Goal: Task Accomplishment & Management: Complete application form

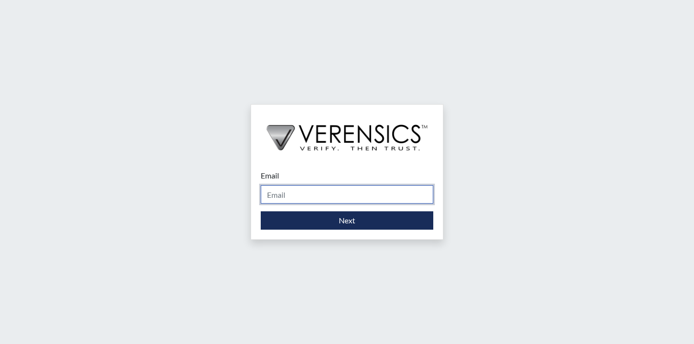
click at [328, 193] on input "Email" at bounding box center [347, 194] width 173 height 18
type input "[PERSON_NAME][EMAIL_ADDRESS][PERSON_NAME][DOMAIN_NAME]"
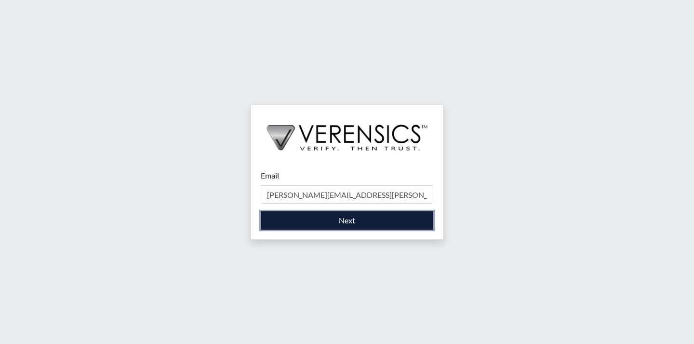
click at [354, 222] on button "Next" at bounding box center [347, 220] width 173 height 18
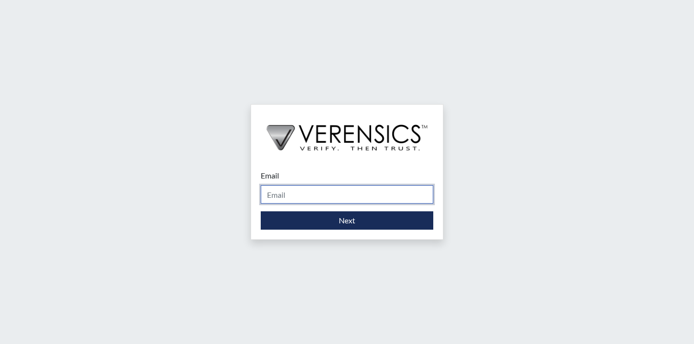
click at [294, 195] on input "Email" at bounding box center [347, 194] width 173 height 18
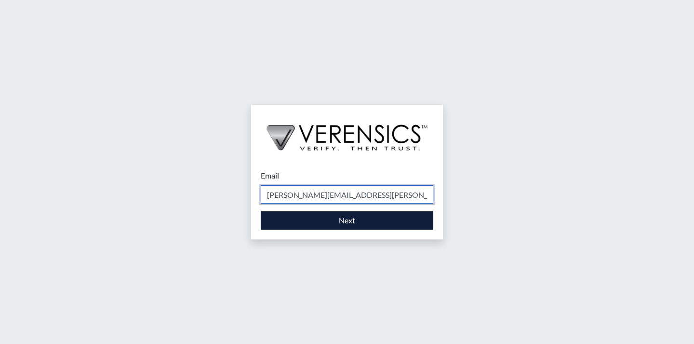
type input "[PERSON_NAME][EMAIL_ADDRESS][PERSON_NAME][DOMAIN_NAME]"
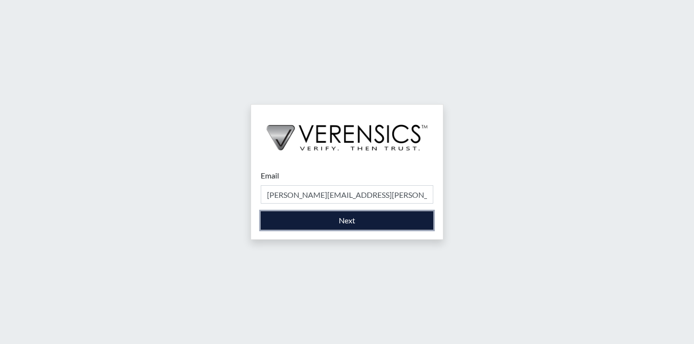
click at [340, 214] on button "Next" at bounding box center [347, 220] width 173 height 18
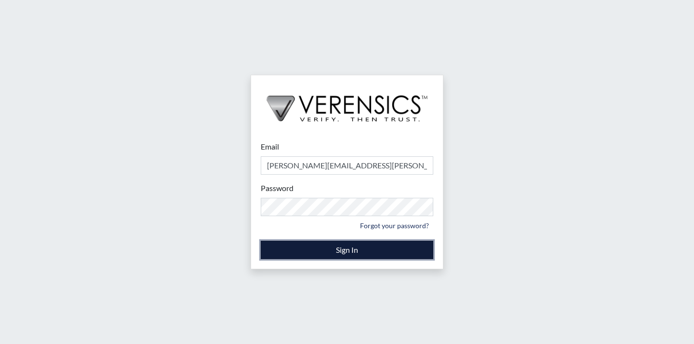
click at [332, 249] on button "Sign In" at bounding box center [347, 250] width 173 height 18
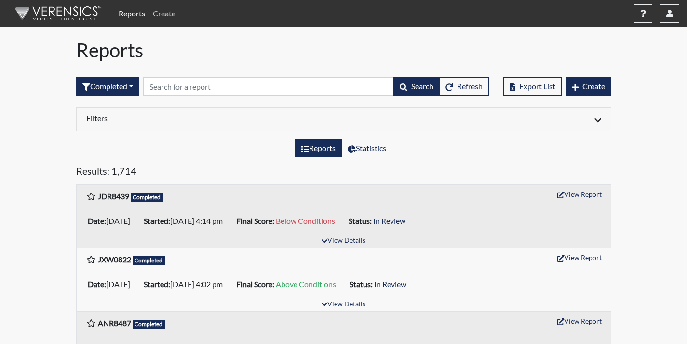
click at [171, 11] on link "Create" at bounding box center [164, 13] width 30 height 19
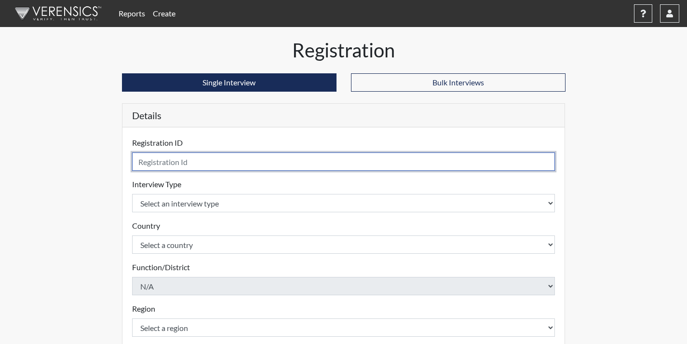
click at [186, 164] on input "text" at bounding box center [343, 161] width 423 height 18
type input "tjp5200"
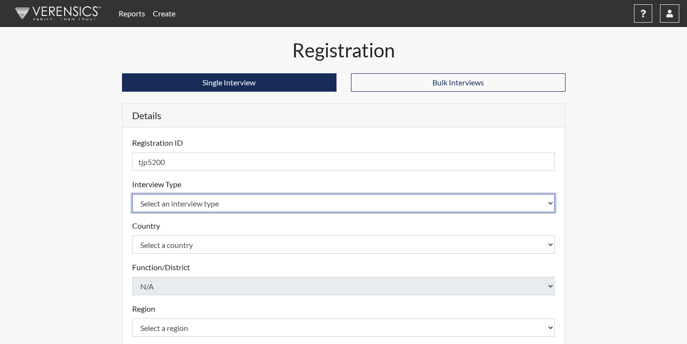
click at [226, 201] on select "Select an interview type Corrections Pre-Employment" at bounding box center [343, 203] width 423 height 18
select select "ff733e93-e1bf-11ea-9c9f-0eff0cf7eb8f"
click at [132, 194] on select "Select an interview type Corrections Pre-Employment" at bounding box center [343, 203] width 423 height 18
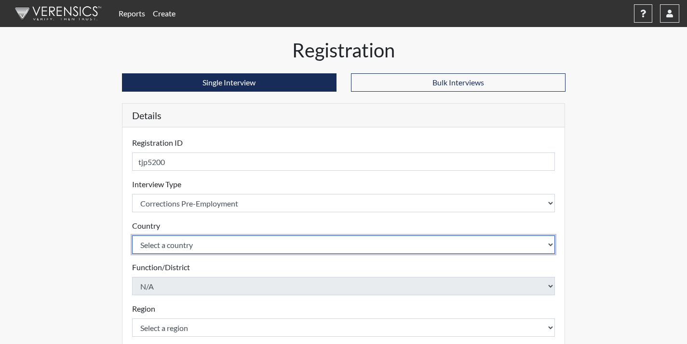
click at [206, 244] on select "Select a country United States Mexico" at bounding box center [343, 244] width 423 height 18
select select "united-states-of-america"
click at [132, 235] on select "Select a country United States Mexico" at bounding box center [343, 244] width 423 height 18
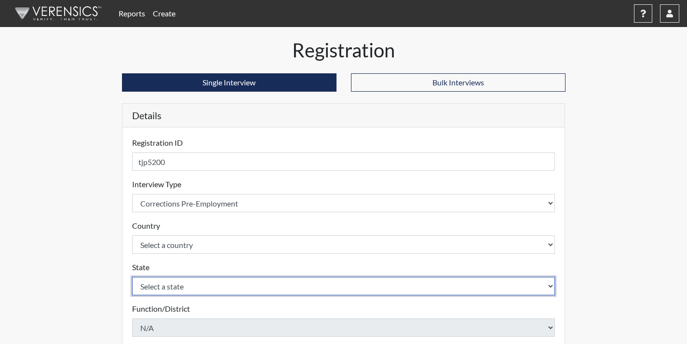
click at [196, 286] on select "Select a state Alabama Alaska Arizona Arkansas California Colorado Connecticut …" at bounding box center [343, 286] width 423 height 18
select select "GA"
click at [132, 277] on select "Select a state Alabama Alaska Arizona Arkansas California Colorado Connecticut …" at bounding box center [343, 286] width 423 height 18
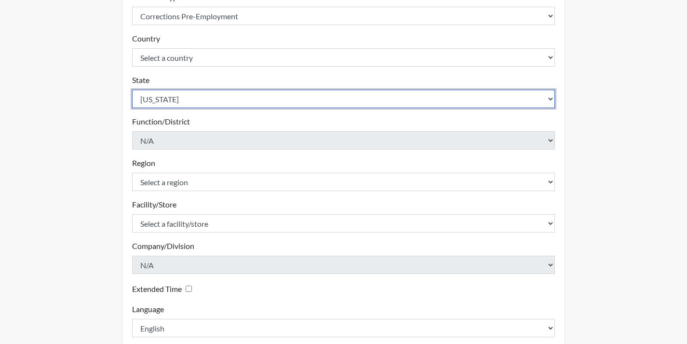
scroll to position [193, 0]
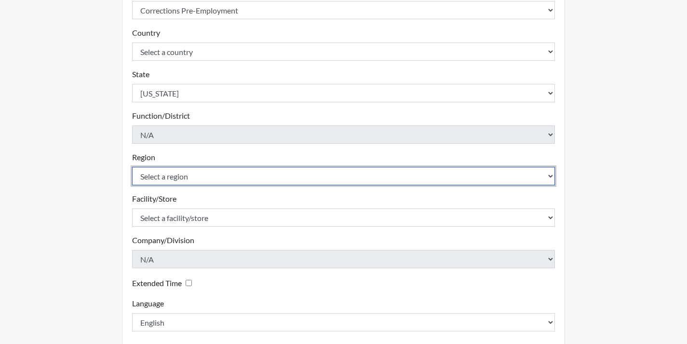
click at [192, 176] on select "Select a region North Region Southeast Region Southwest Region" at bounding box center [343, 176] width 423 height 18
select select "8bdab1f8-09d2-48bf-ae6d-f2dae3084107"
click at [132, 167] on select "Select a region North Region Southeast Region Southwest Region" at bounding box center [343, 176] width 423 height 18
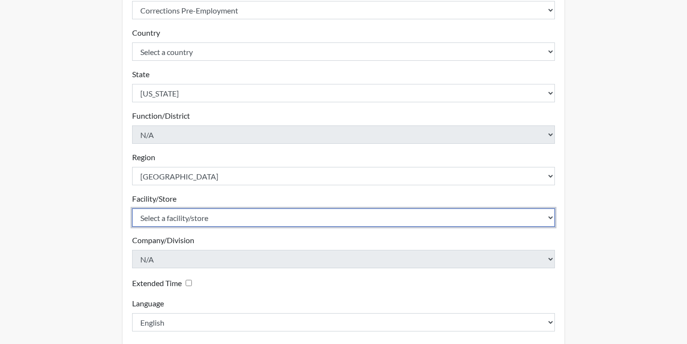
click at [217, 215] on select "Select a facility/store Augusta SMP Baldwin SP Central SP Hancock SP Johnson SP…" at bounding box center [343, 217] width 423 height 18
select select "bcb9681e-343c-4c8e-b84c-c03fd610555e"
click at [132, 208] on select "Select a facility/store Augusta SMP Baldwin SP Central SP Hancock SP Johnson SP…" at bounding box center [343, 217] width 423 height 18
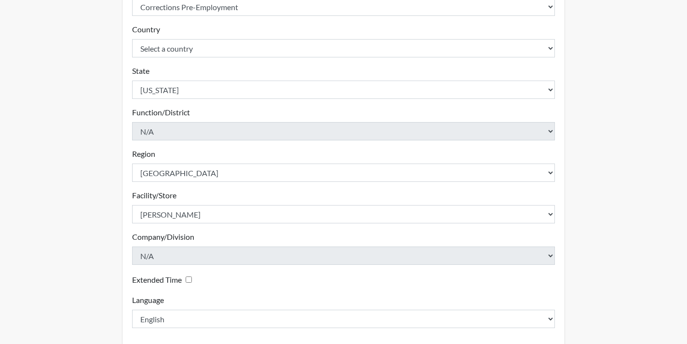
scroll to position [240, 0]
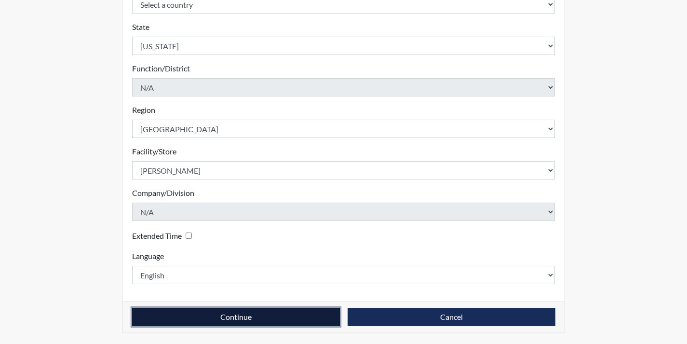
click at [256, 312] on button "Continue" at bounding box center [236, 317] width 208 height 18
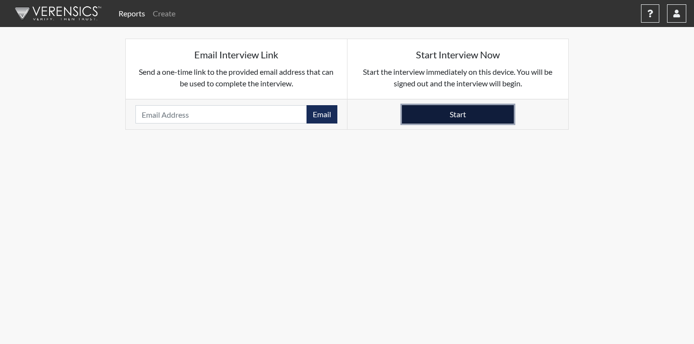
click at [458, 114] on button "Start" at bounding box center [458, 114] width 112 height 18
